Goal: Transaction & Acquisition: Purchase product/service

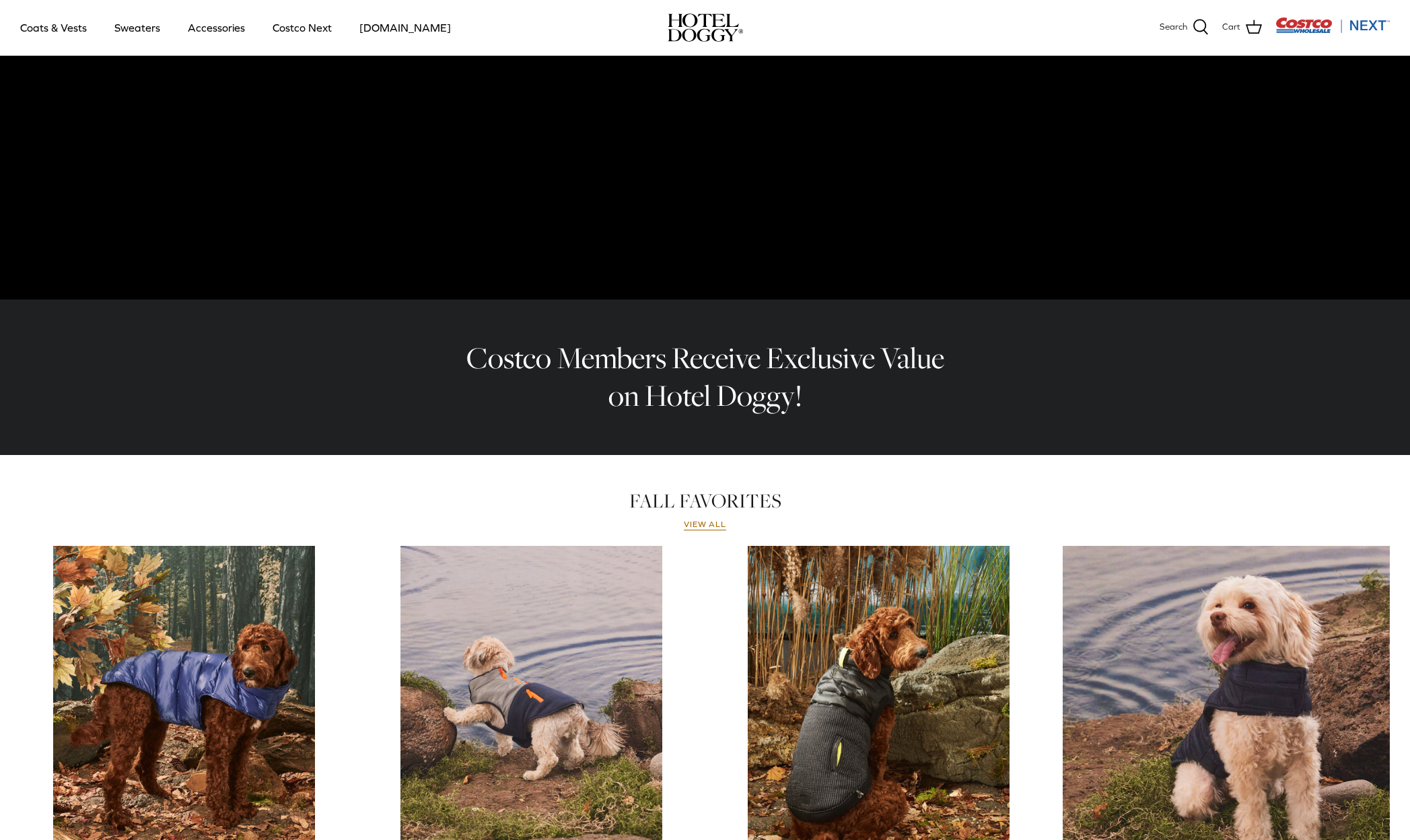
scroll to position [127, 0]
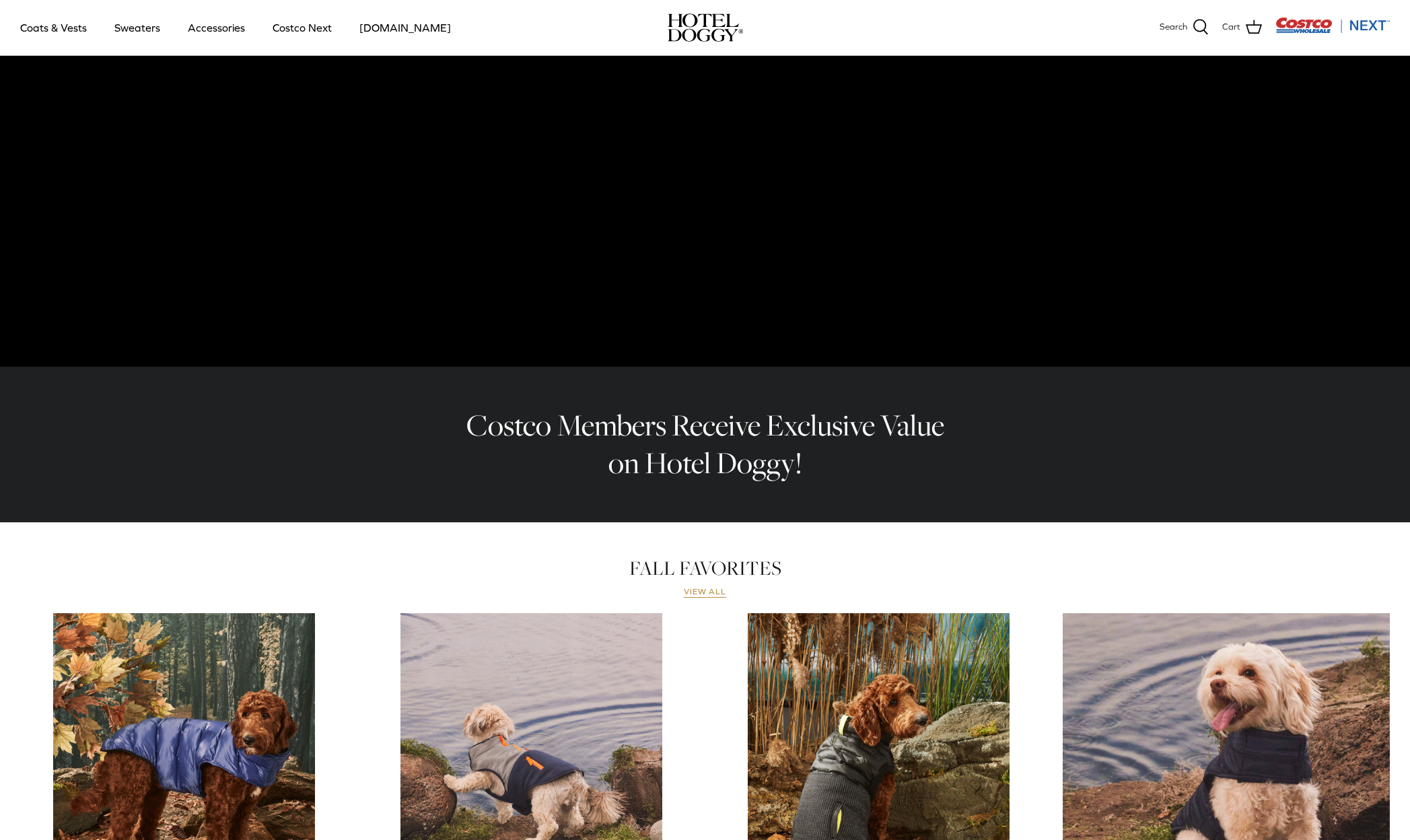
click at [708, 592] on link "View all" at bounding box center [705, 592] width 43 height 11
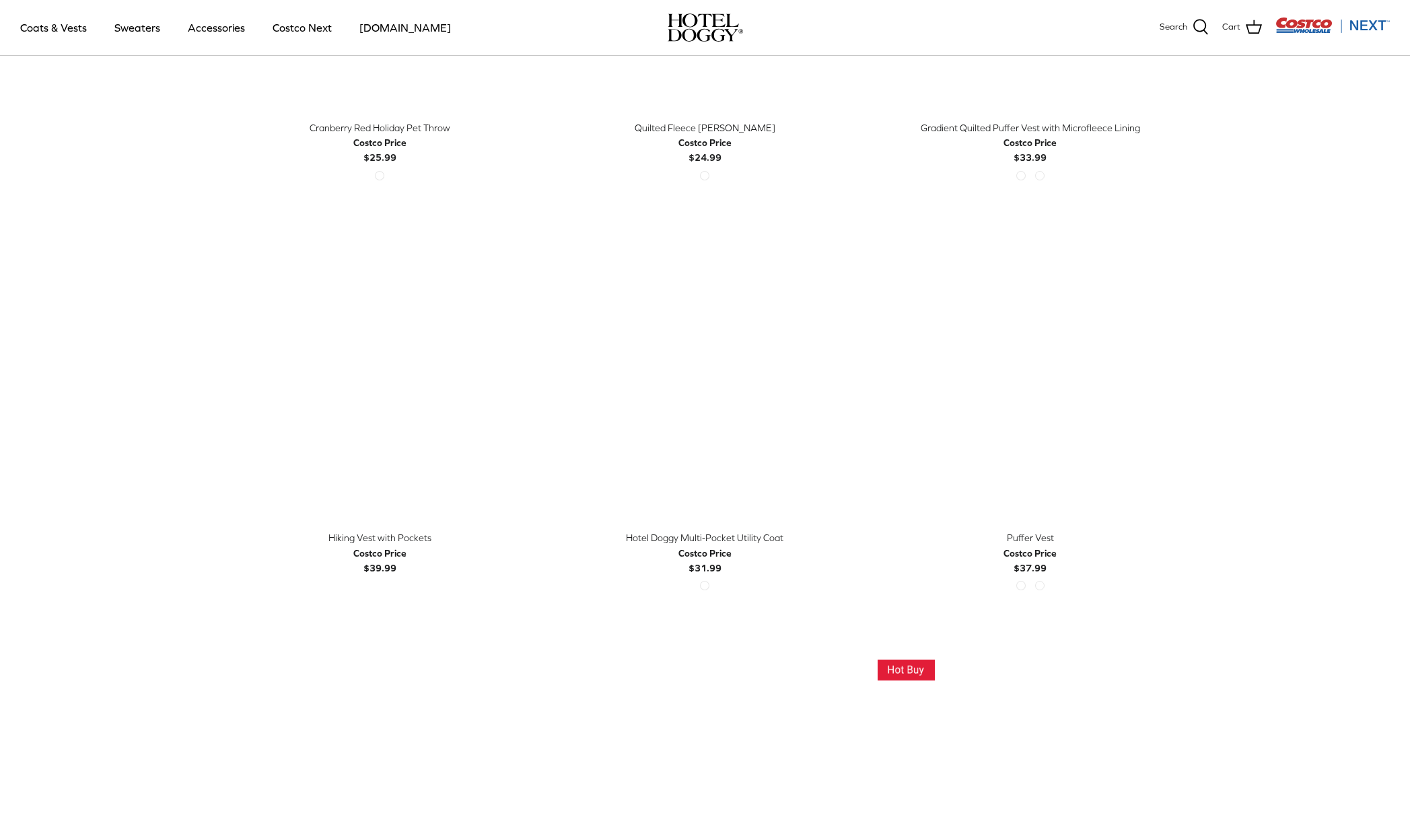
scroll to position [2250, 0]
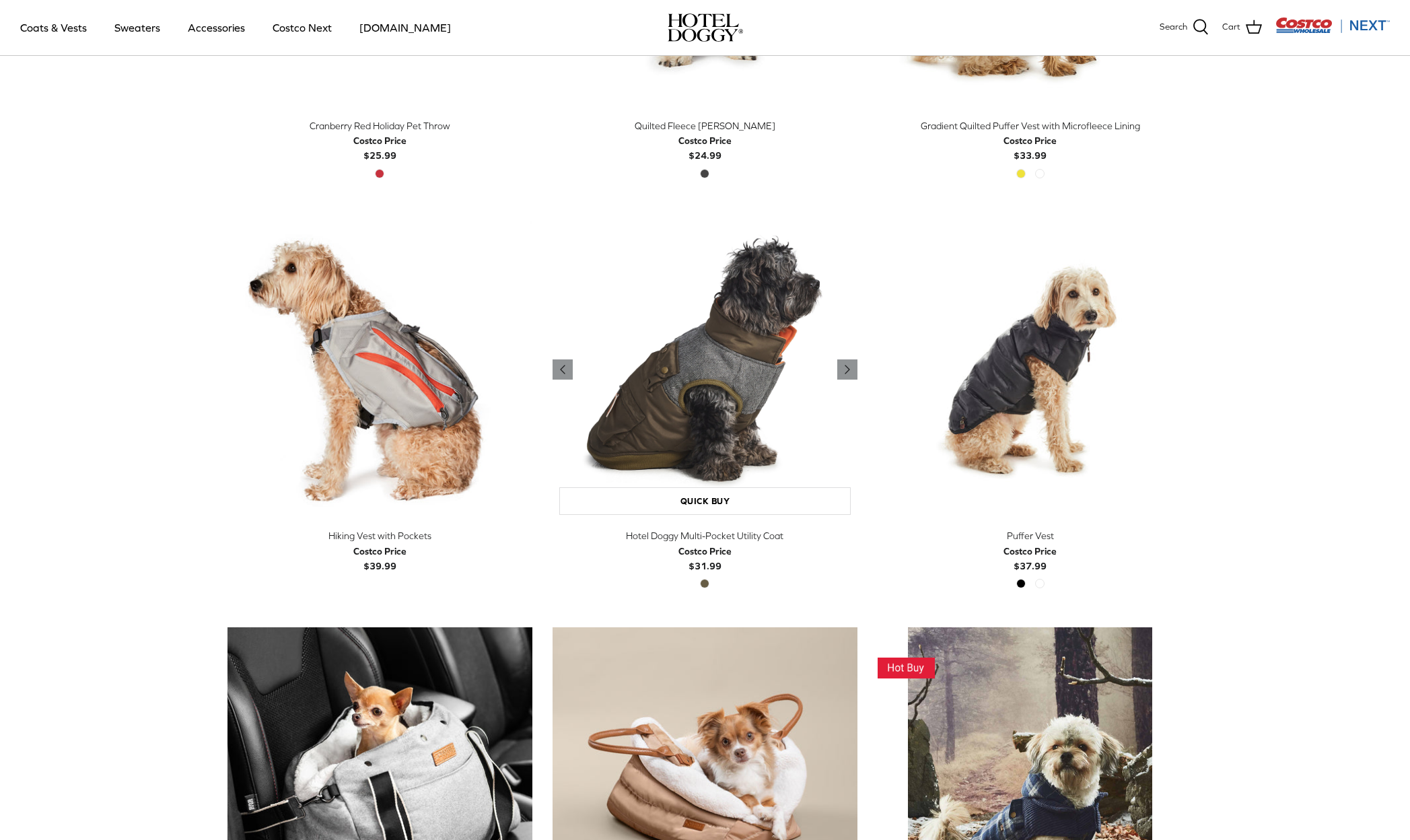
click at [715, 402] on img "Hotel Doggy Multi-Pocket Utility Coat" at bounding box center [705, 368] width 305 height 305
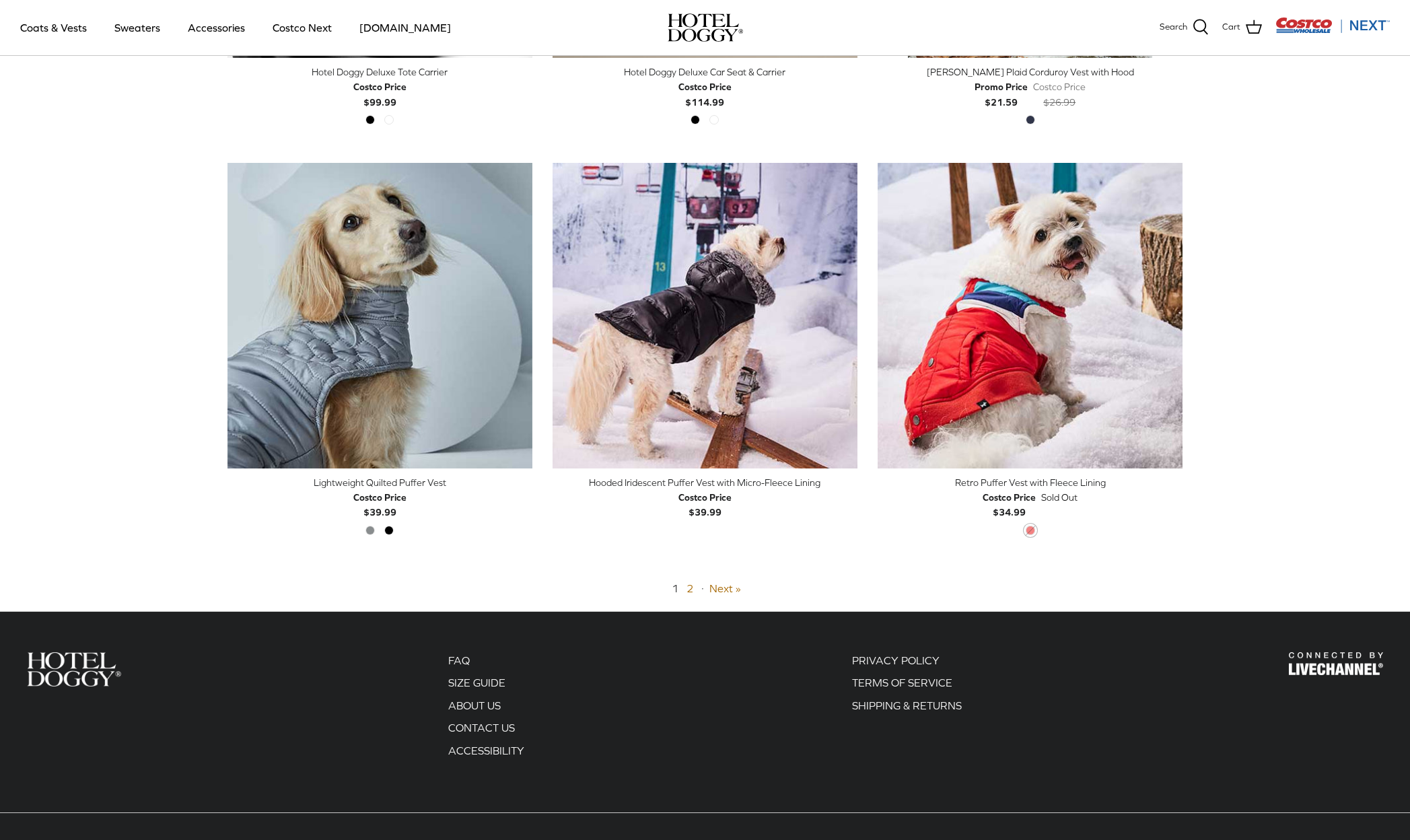
scroll to position [3174, 0]
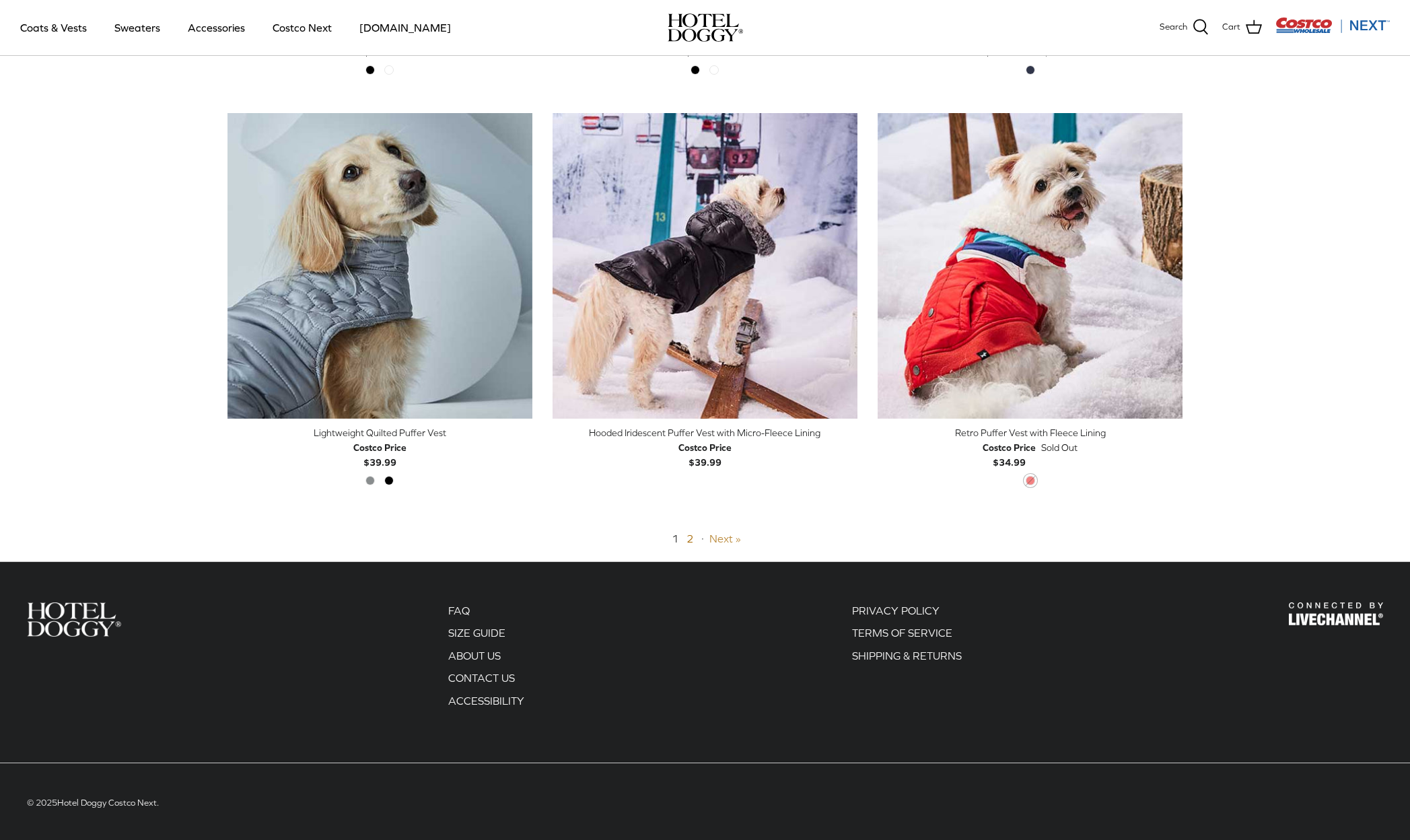
click at [723, 534] on link "Next »" at bounding box center [725, 539] width 32 height 12
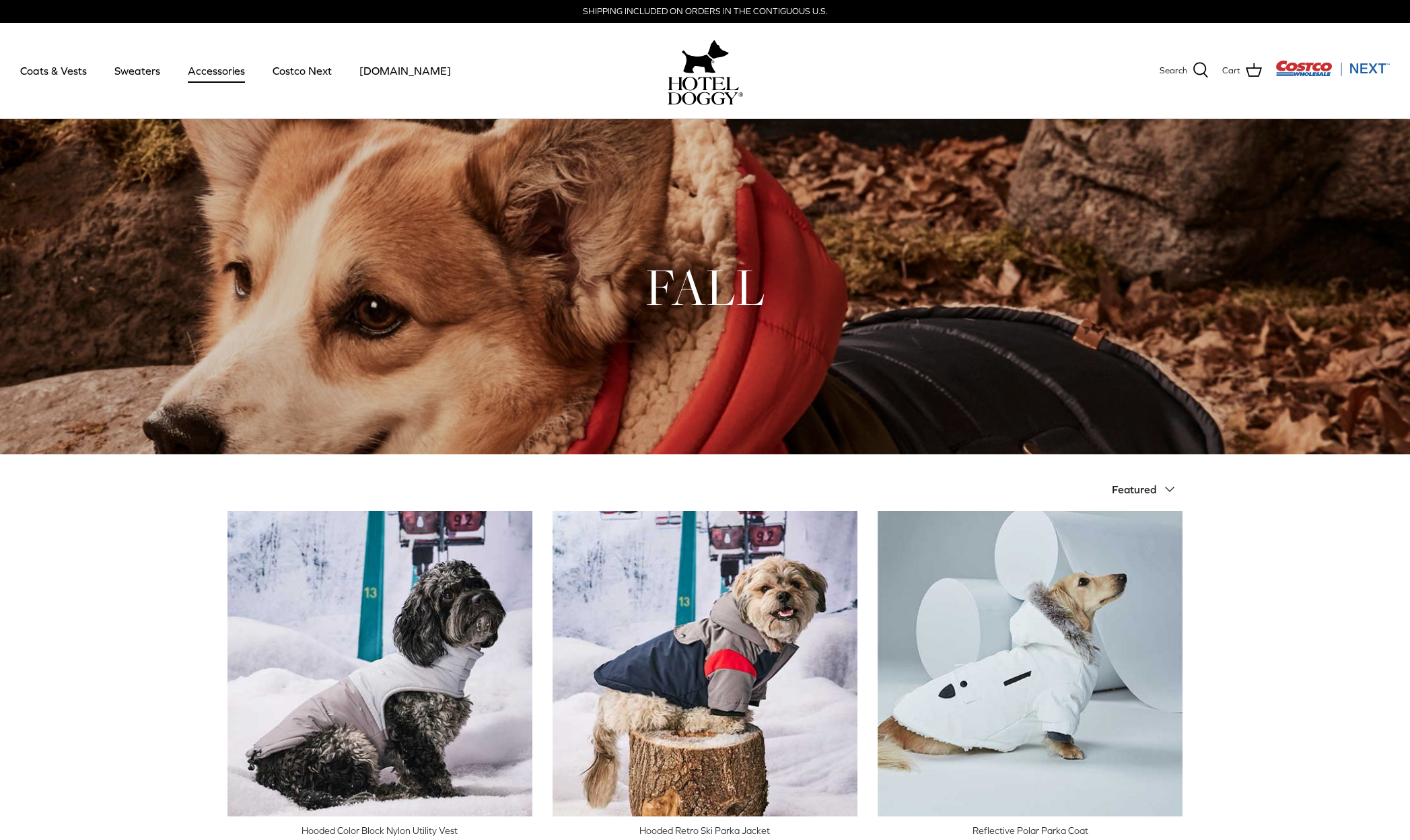
click at [231, 66] on link "Accessories" at bounding box center [216, 71] width 81 height 46
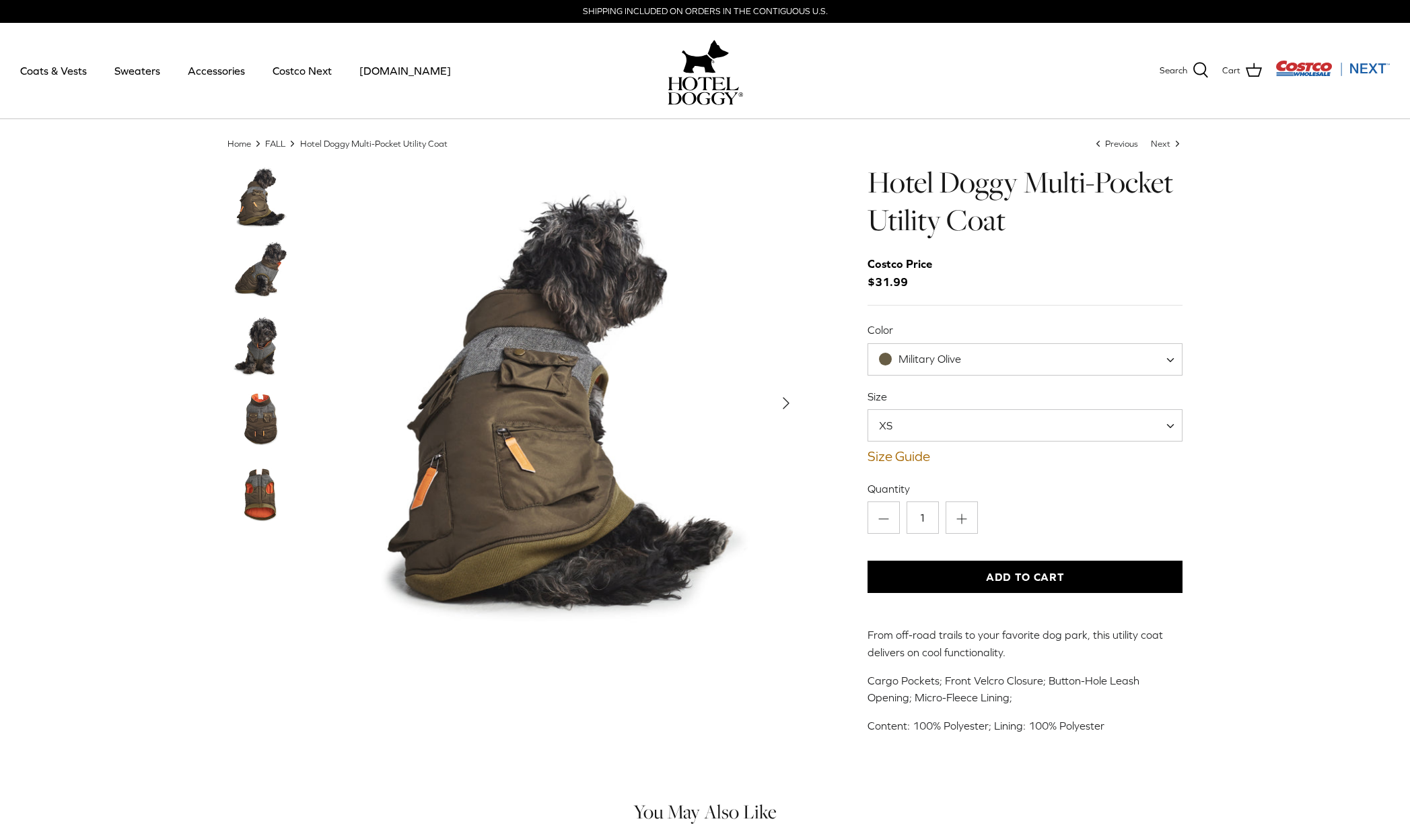
click at [264, 420] on img "Thumbnail Link" at bounding box center [262, 420] width 67 height 67
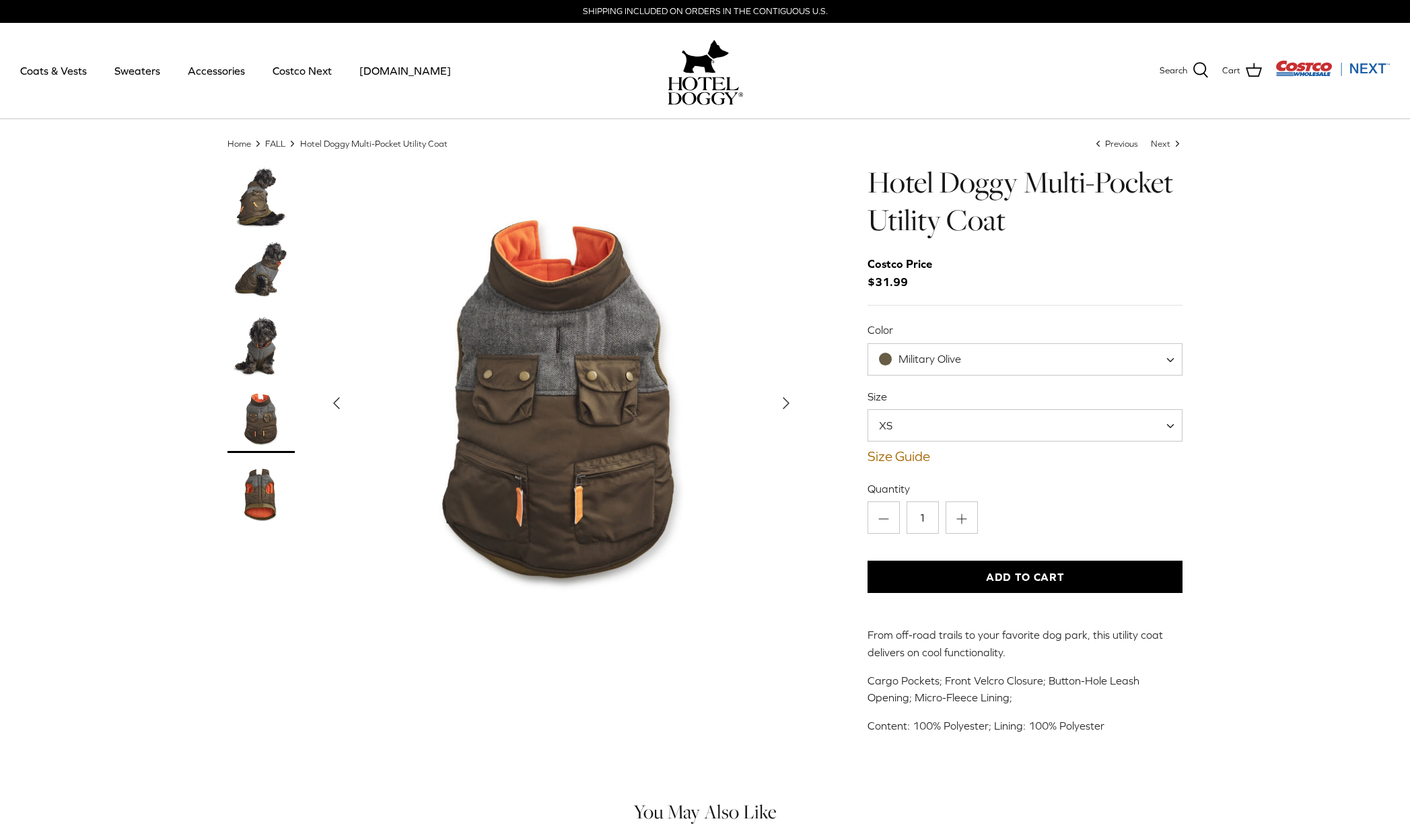
click at [259, 485] on img "Thumbnail Link" at bounding box center [262, 493] width 67 height 67
